Goal: Book appointment/travel/reservation

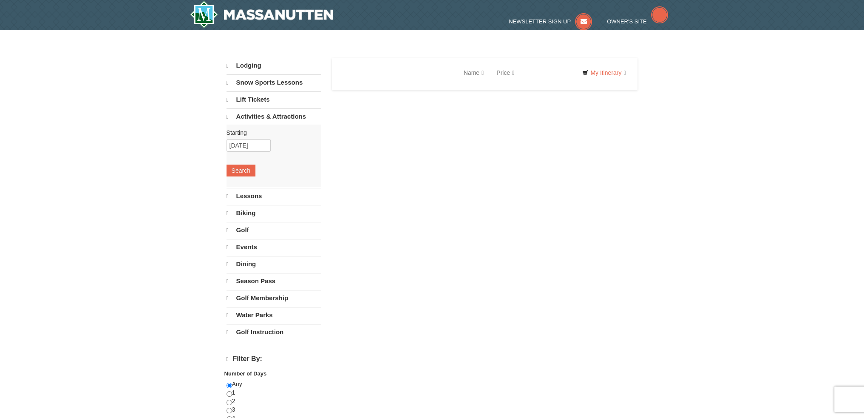
select select "9"
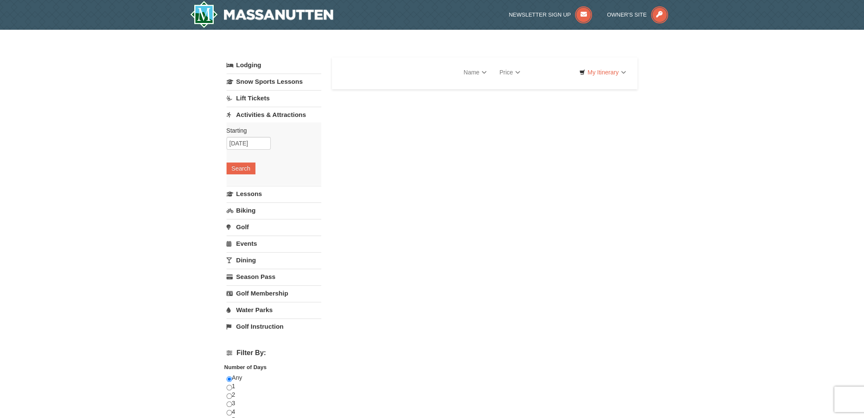
select select "9"
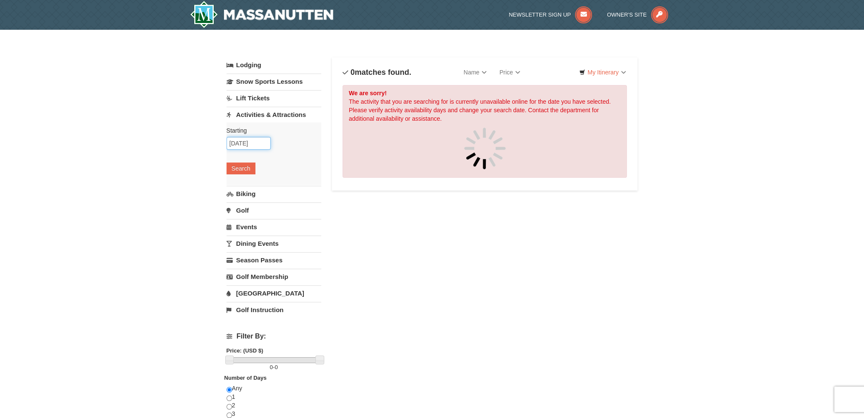
click at [259, 142] on input "[DATE]" at bounding box center [248, 143] width 44 height 13
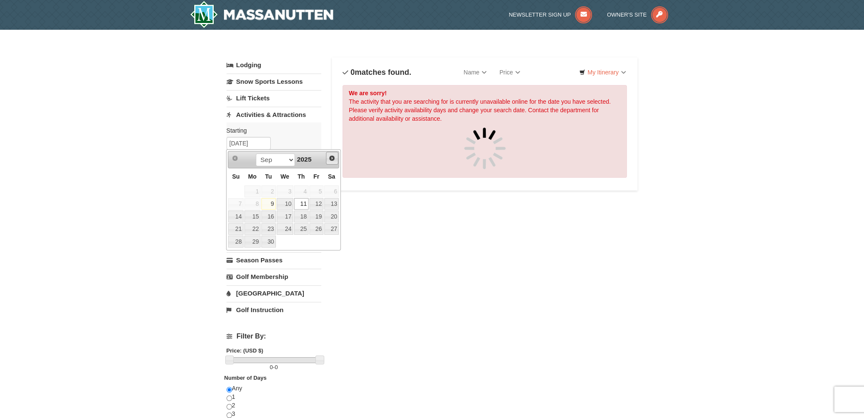
click at [332, 158] on span "Next" at bounding box center [331, 158] width 7 height 7
click at [333, 241] on link "29" at bounding box center [331, 241] width 14 height 12
type input "11/29/2025"
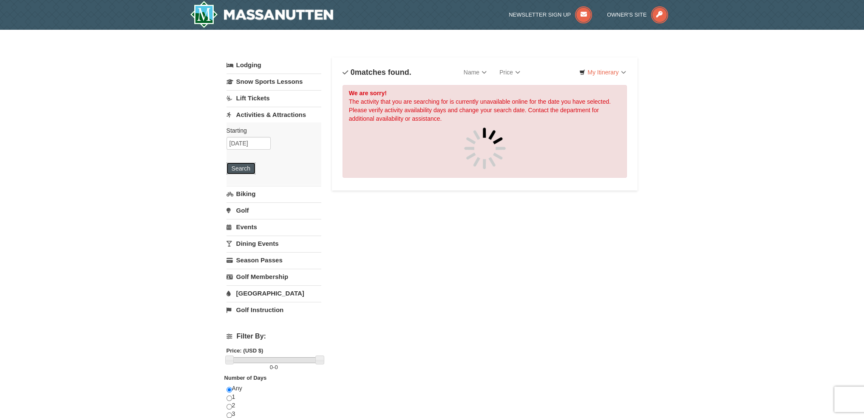
click at [247, 170] on button "Search" at bounding box center [240, 168] width 29 height 12
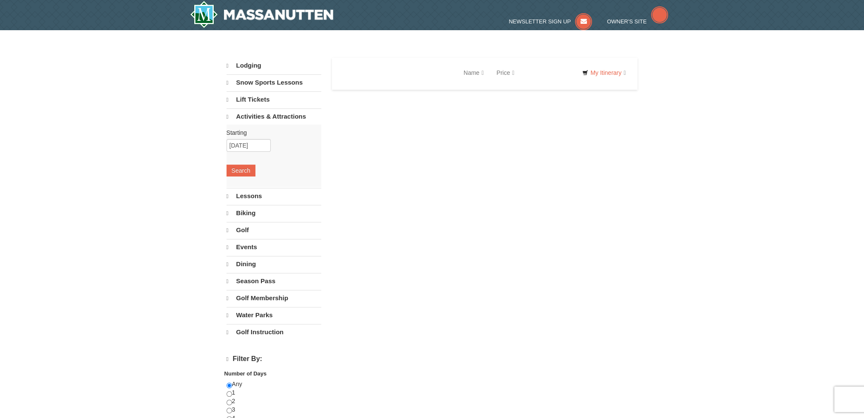
select select "9"
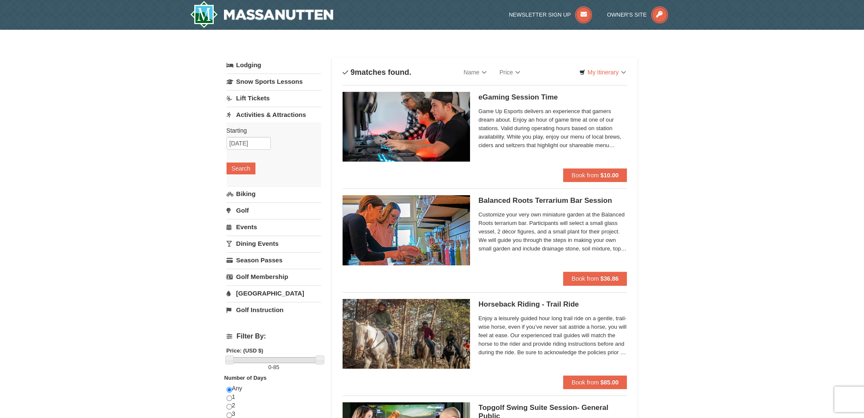
click at [236, 226] on link "Events" at bounding box center [273, 227] width 95 height 16
click at [238, 218] on button "Search" at bounding box center [240, 218] width 29 height 12
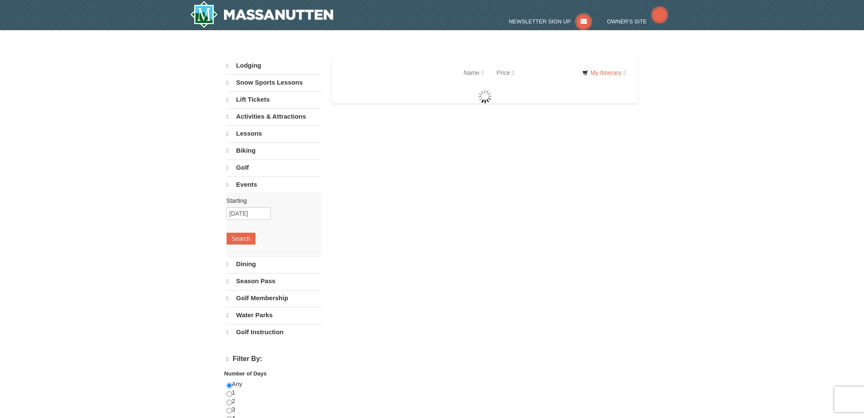
select select "9"
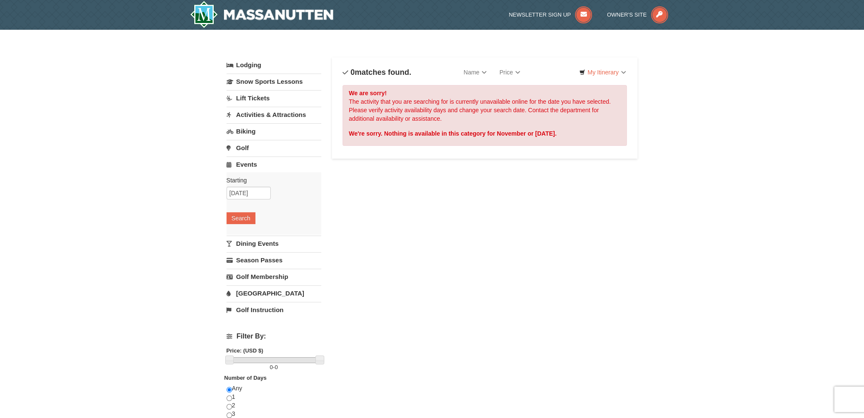
click at [273, 84] on link "Snow Sports Lessons" at bounding box center [273, 82] width 95 height 16
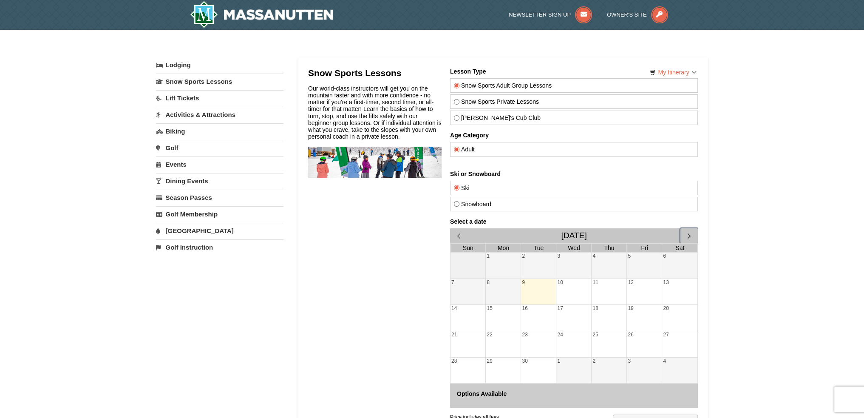
click at [689, 234] on span "button" at bounding box center [688, 235] width 9 height 9
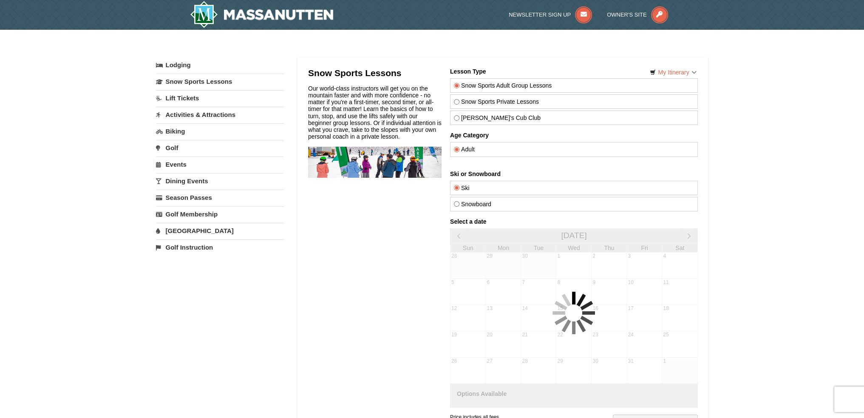
click at [689, 234] on div at bounding box center [574, 313] width 248 height 190
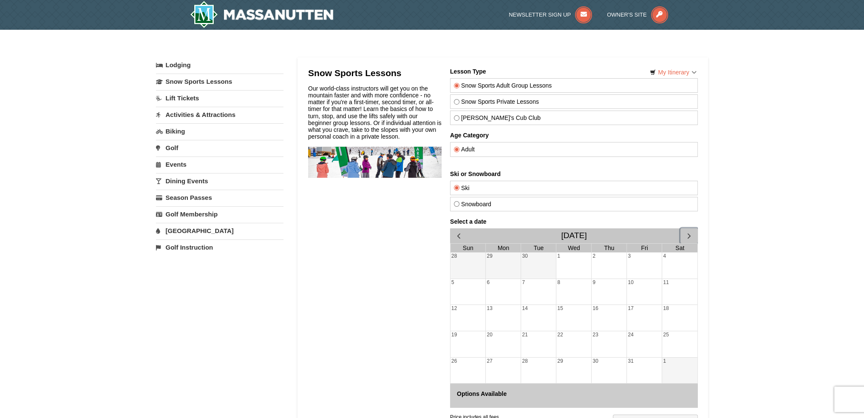
click at [689, 234] on span "button" at bounding box center [688, 235] width 9 height 9
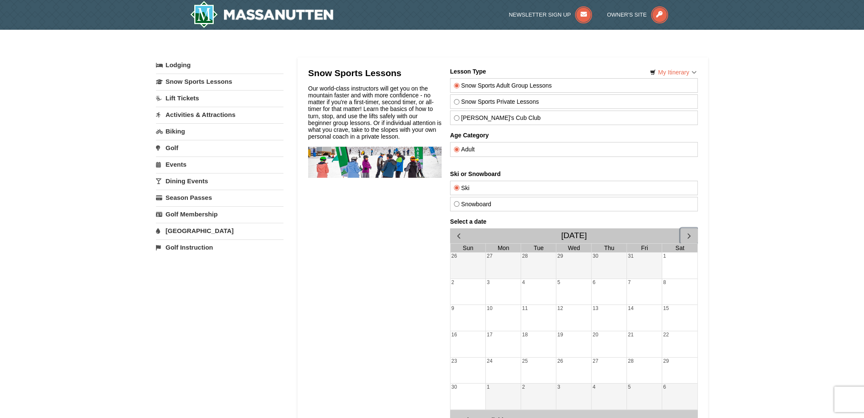
click at [677, 363] on div "29" at bounding box center [679, 370] width 35 height 26
